Goal: Contribute content: Add original content to the website for others to see

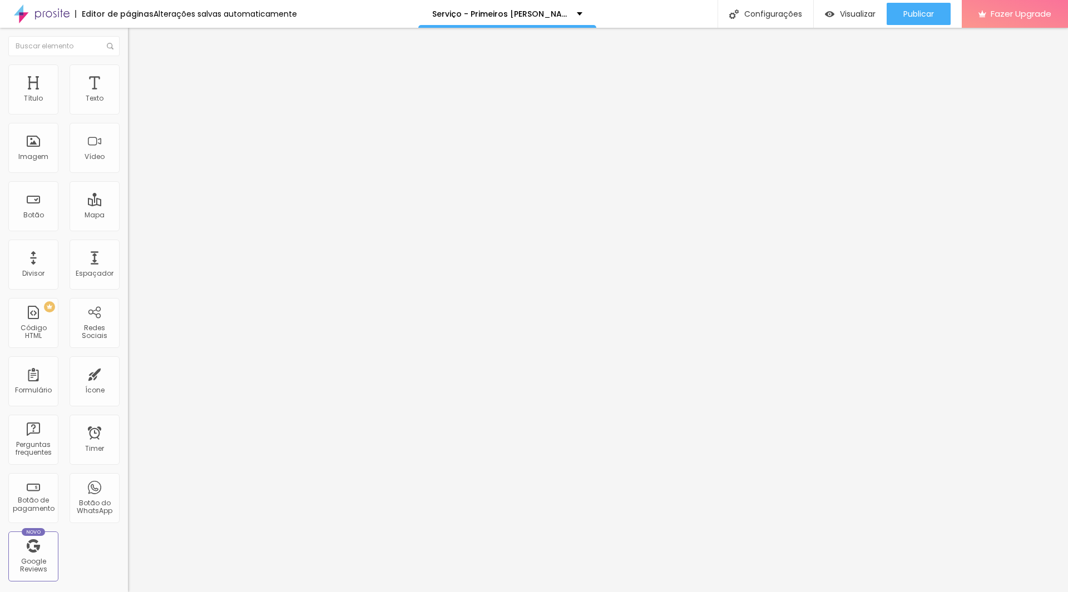
click at [128, 96] on span "Trocar imagem" at bounding box center [158, 90] width 61 height 9
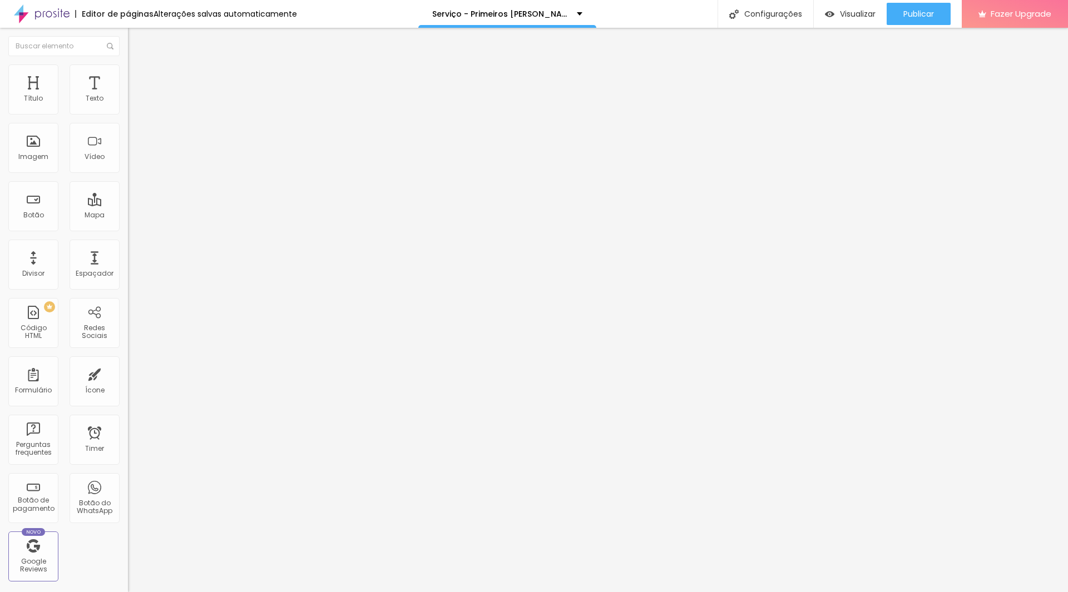
click at [245, 592] on div "Subindo 7/7 arquivos" at bounding box center [534, 595] width 1068 height 7
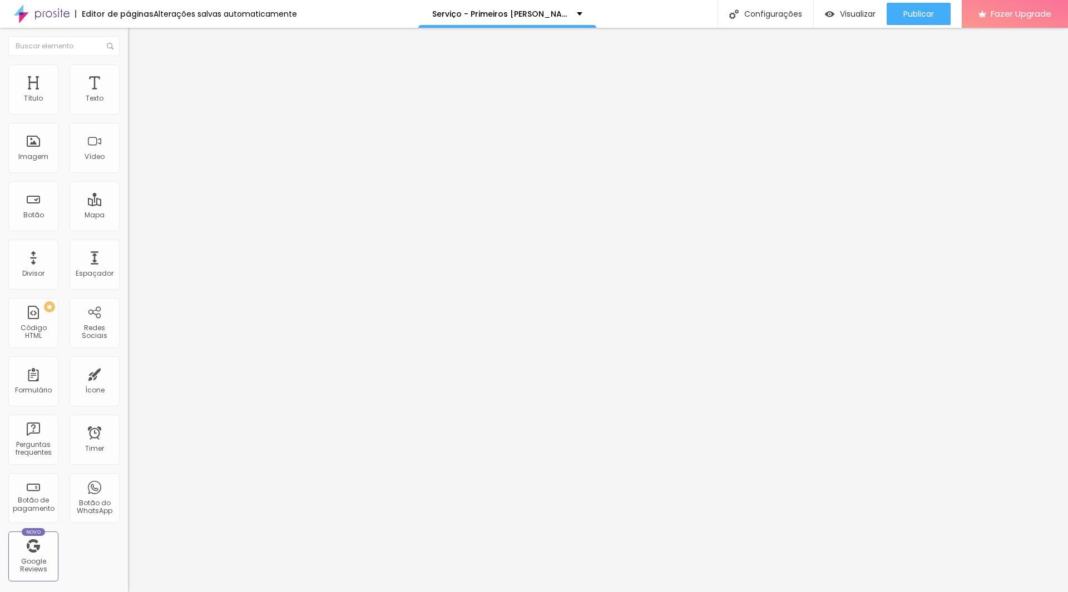
click at [128, 96] on span "Trocar imagem" at bounding box center [158, 90] width 61 height 9
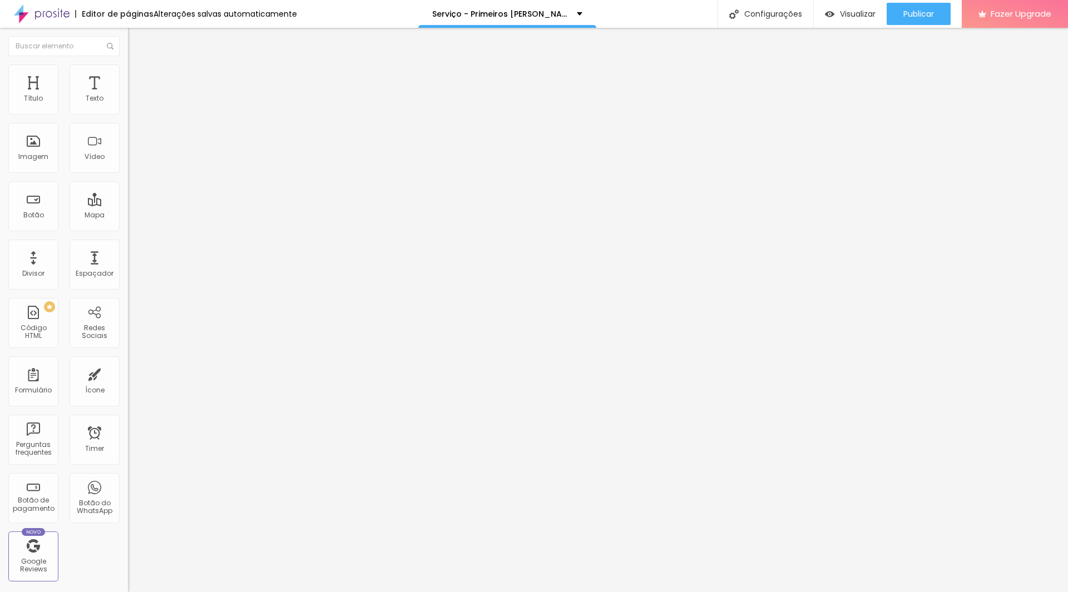
click at [128, 96] on span "Trocar imagem" at bounding box center [158, 90] width 61 height 9
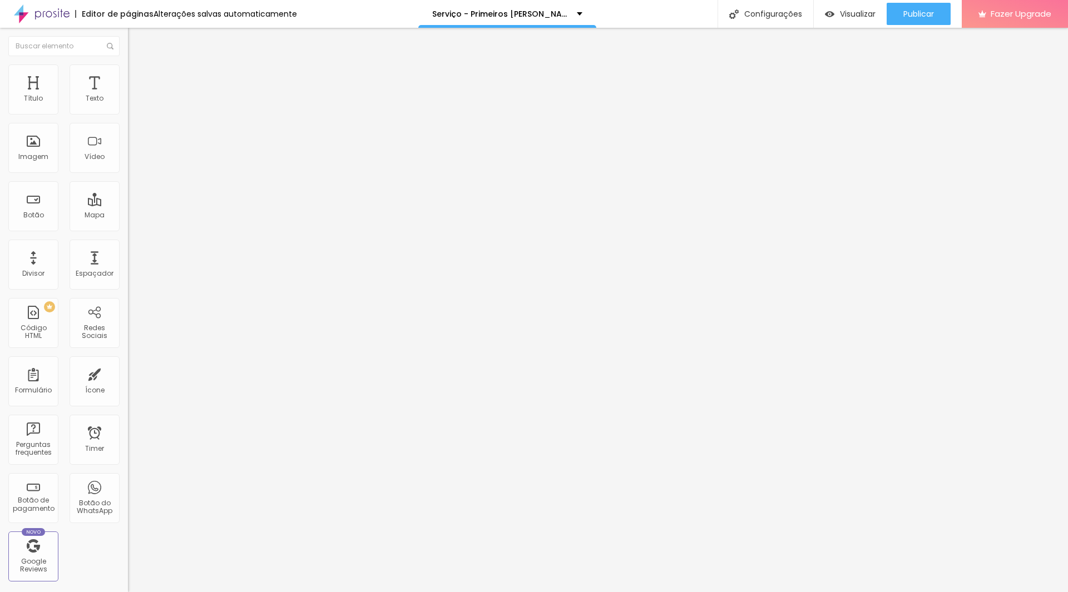
click at [128, 96] on span "Trocar imagem" at bounding box center [158, 90] width 61 height 9
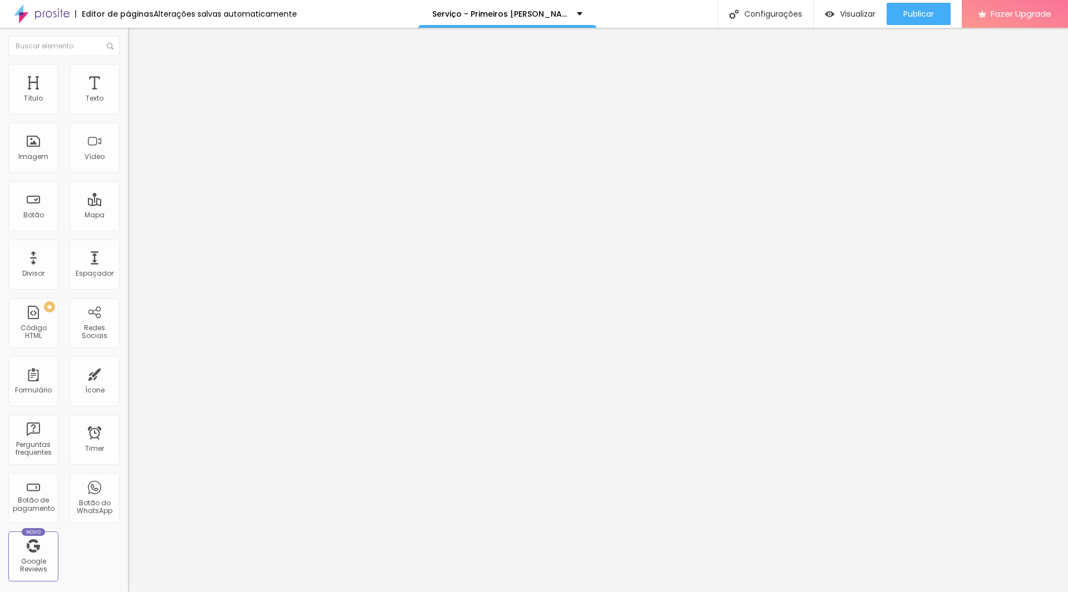
click at [128, 96] on span "Trocar imagem" at bounding box center [158, 90] width 61 height 9
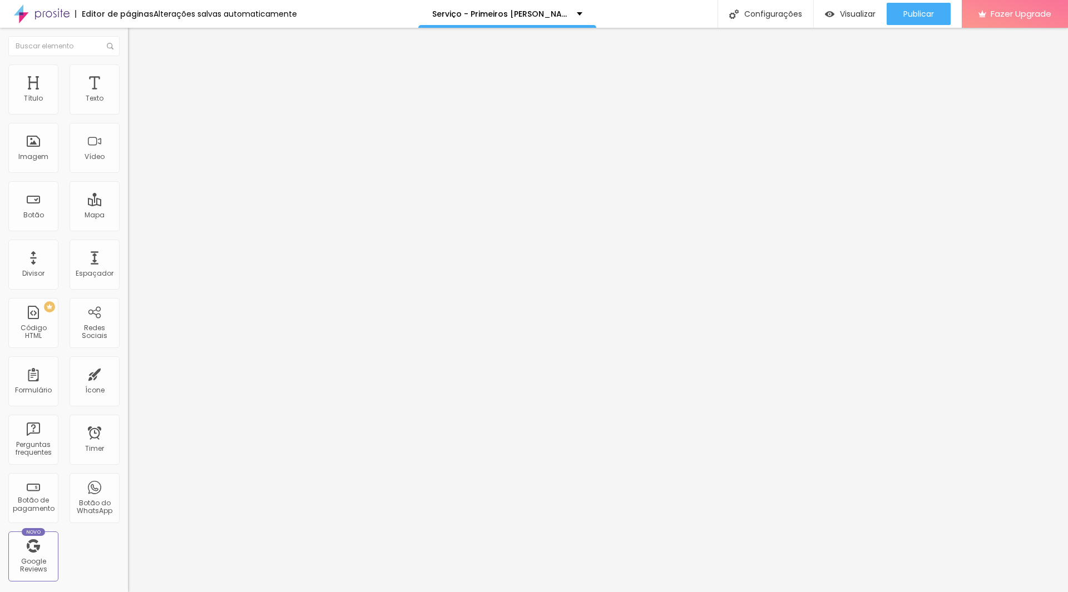
click at [128, 96] on span "Trocar imagem" at bounding box center [158, 90] width 61 height 9
click at [903, 26] on div "Publicar alterações Clique para publicar as ultimas alterações reaizadas Visual…" at bounding box center [888, 62] width 122 height 75
click at [907, 16] on span "Publicar" at bounding box center [918, 13] width 31 height 9
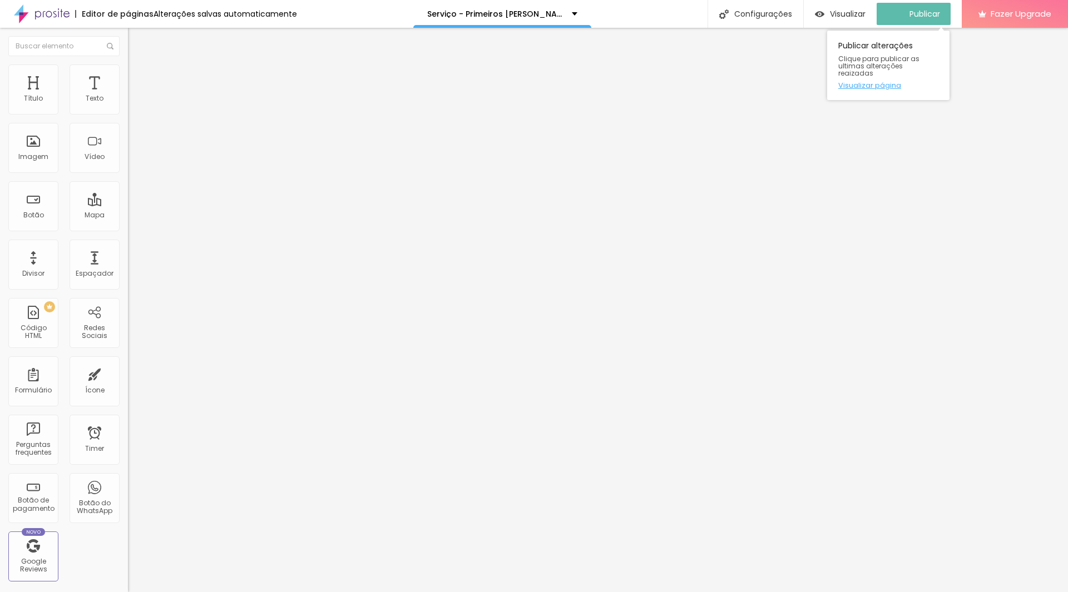
click at [871, 82] on link "Visualizar página" at bounding box center [888, 85] width 100 height 7
click at [128, 96] on span "Trocar imagem" at bounding box center [158, 90] width 61 height 9
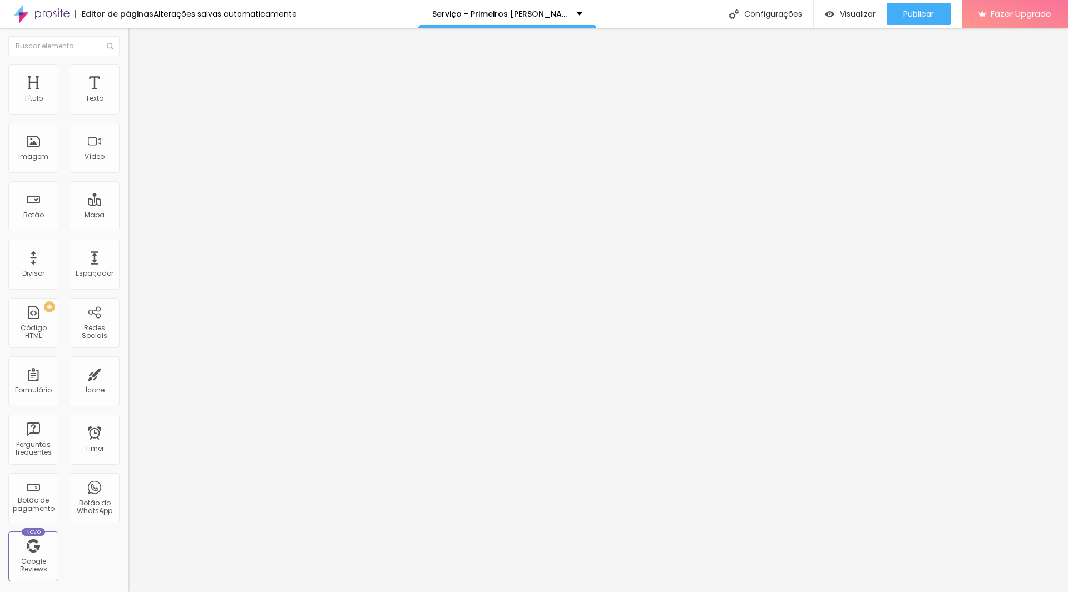
drag, startPoint x: 655, startPoint y: 317, endPoint x: 650, endPoint y: 324, distance: 8.7
